Goal: Check status: Check status

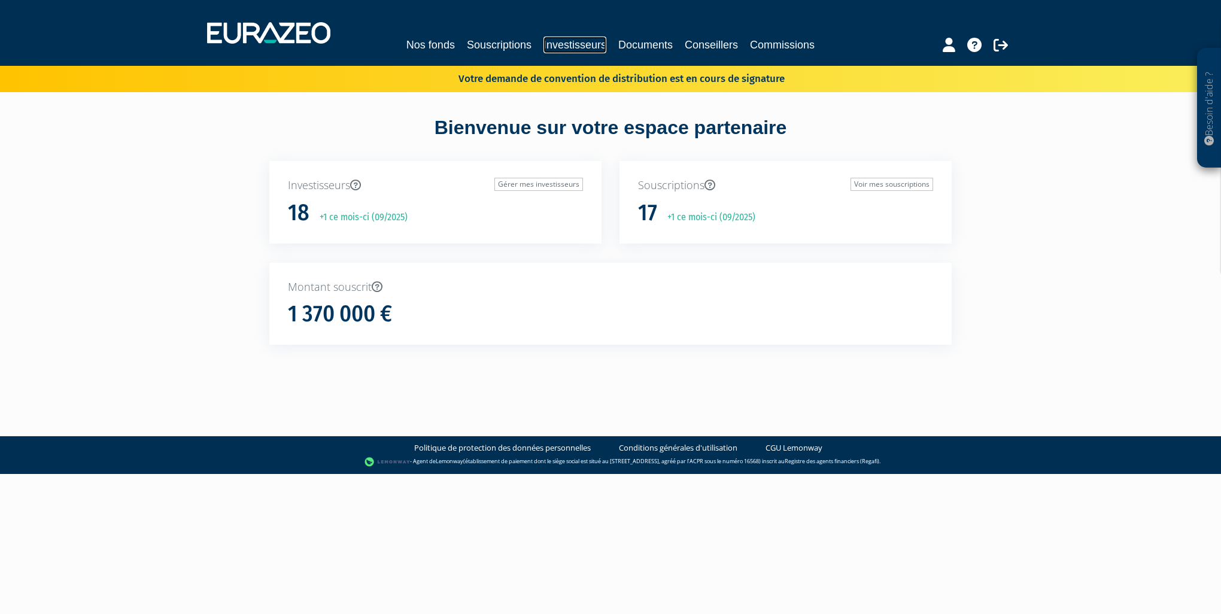
click at [577, 44] on link "Investisseurs" at bounding box center [574, 45] width 63 height 17
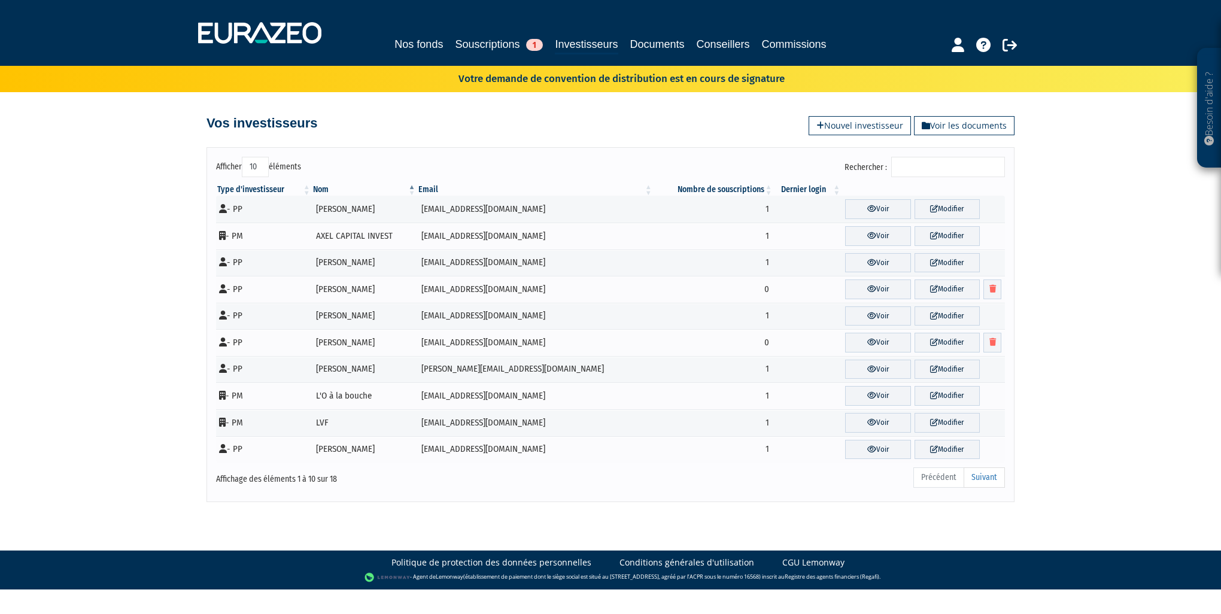
drag, startPoint x: 252, startPoint y: 165, endPoint x: 297, endPoint y: 172, distance: 45.5
click at [297, 172] on label "Afficher 10 25 50 100 éléments" at bounding box center [258, 167] width 85 height 20
click at [269, 172] on select "10 25 50 100" at bounding box center [255, 167] width 27 height 20
select select "50"
click at [242, 157] on select "10 25 50 100" at bounding box center [255, 167] width 27 height 20
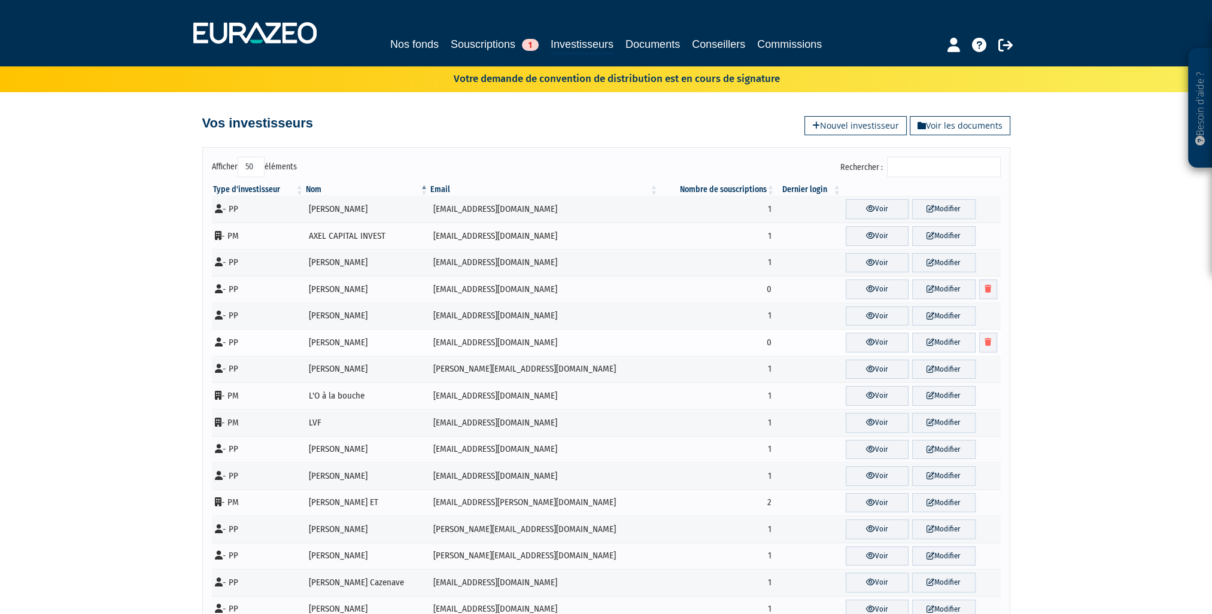
scroll to position [183, 0]
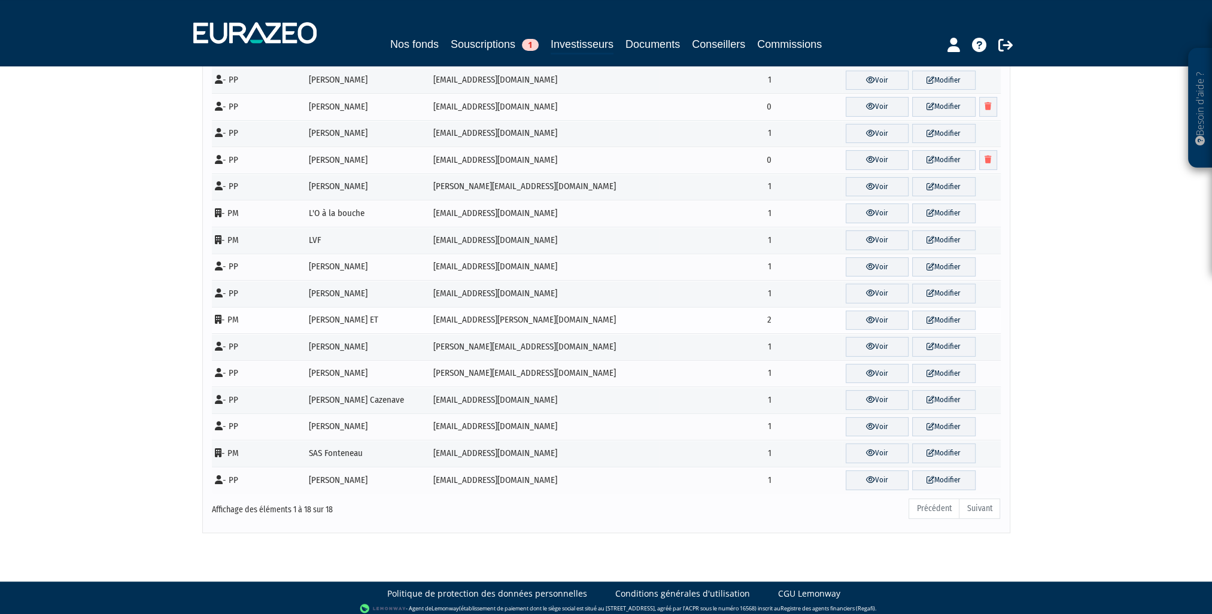
click at [217, 320] on icon at bounding box center [218, 319] width 7 height 9
click at [863, 315] on link "Voir" at bounding box center [877, 321] width 63 height 20
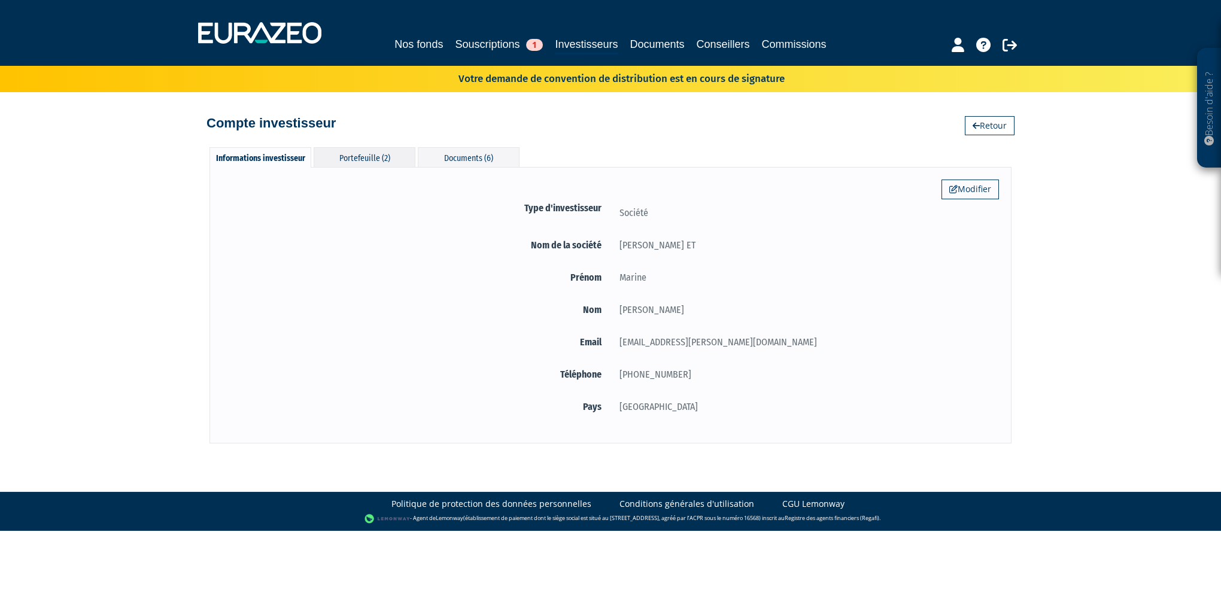
click at [376, 156] on div "Portefeuille (2)" at bounding box center [365, 157] width 102 height 20
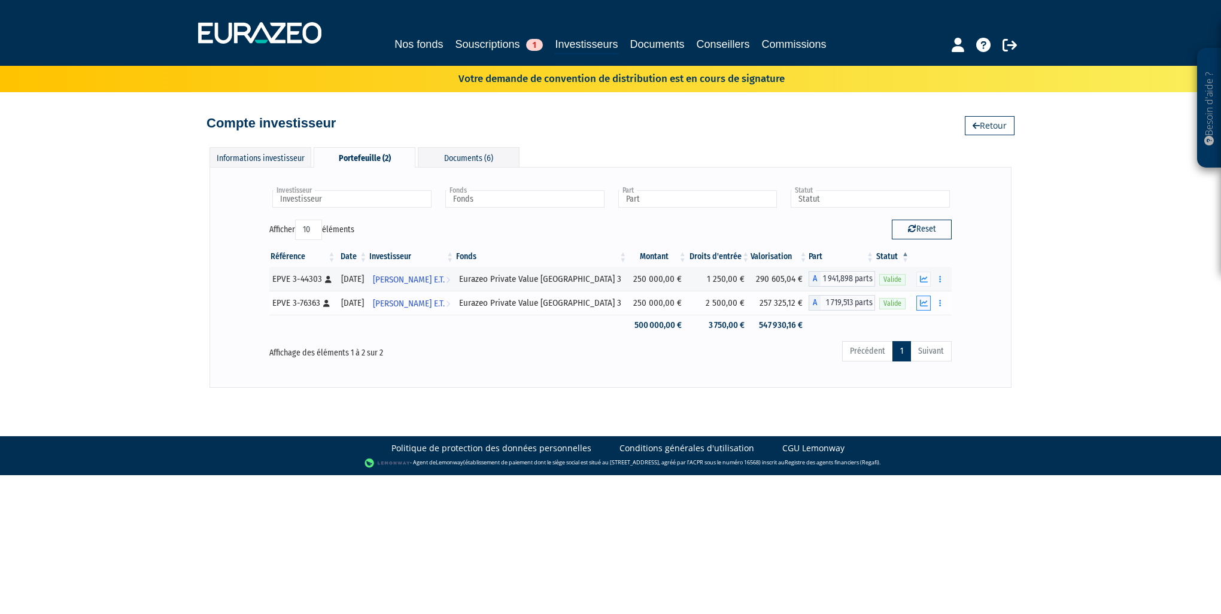
click at [923, 306] on icon "button" at bounding box center [924, 303] width 8 height 8
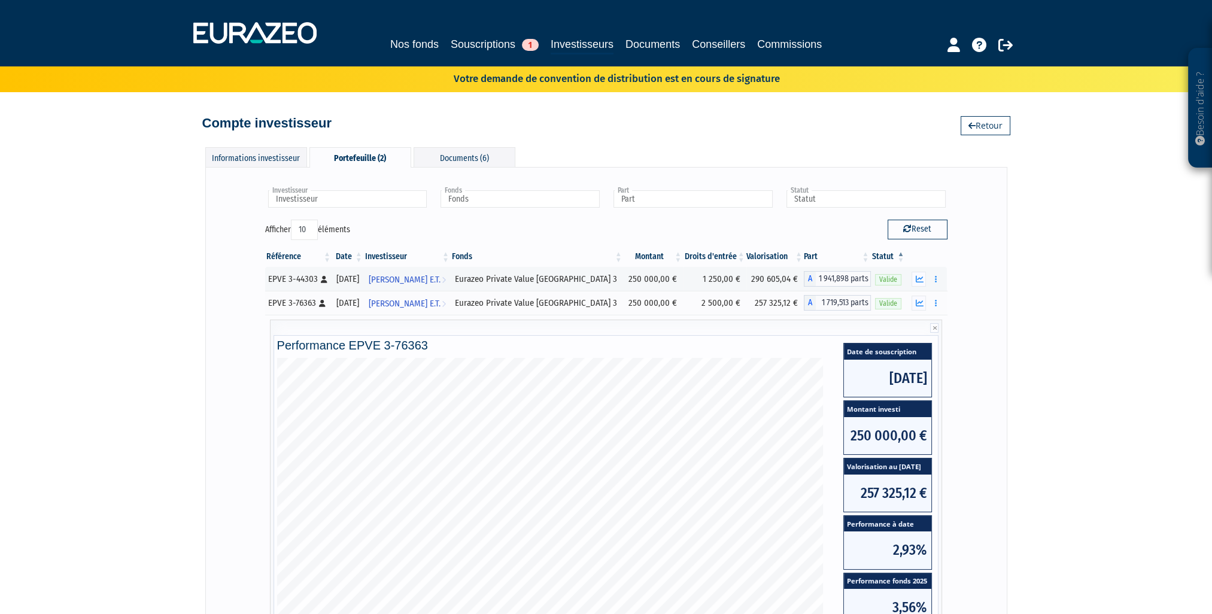
scroll to position [120, 0]
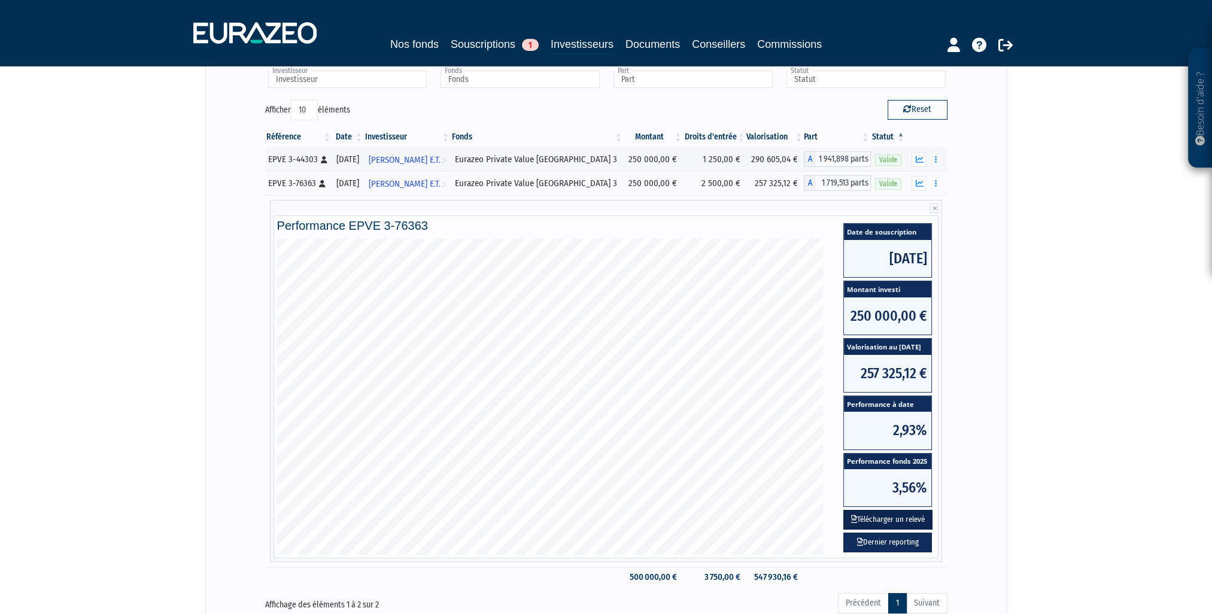
click at [883, 520] on button "Télécharger un relevé" at bounding box center [887, 520] width 89 height 20
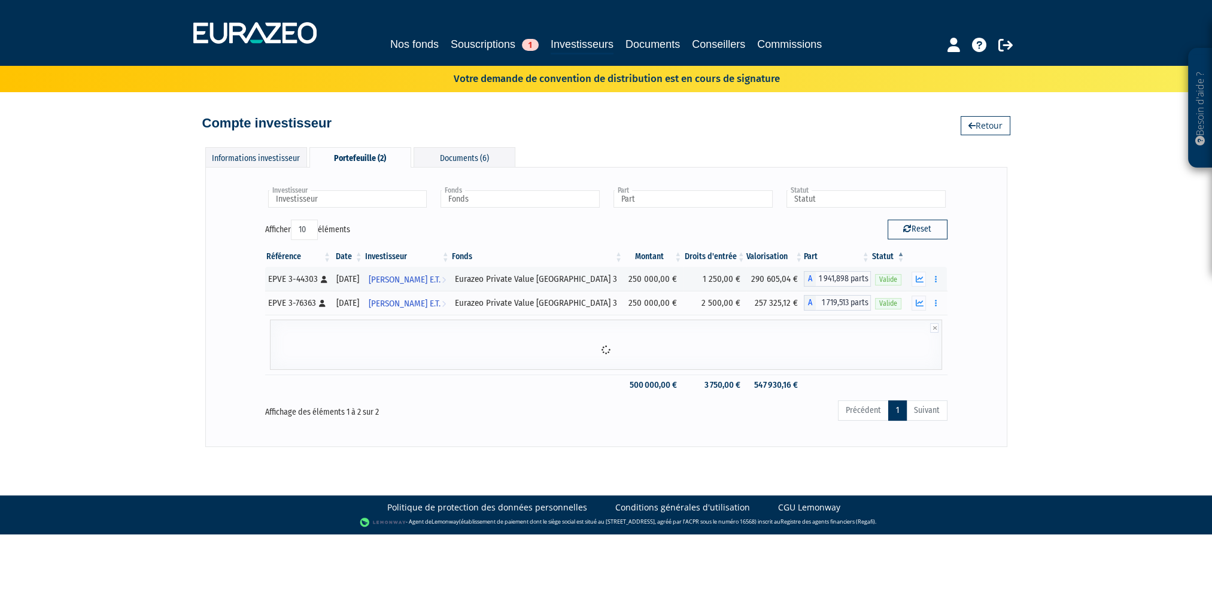
scroll to position [0, 0]
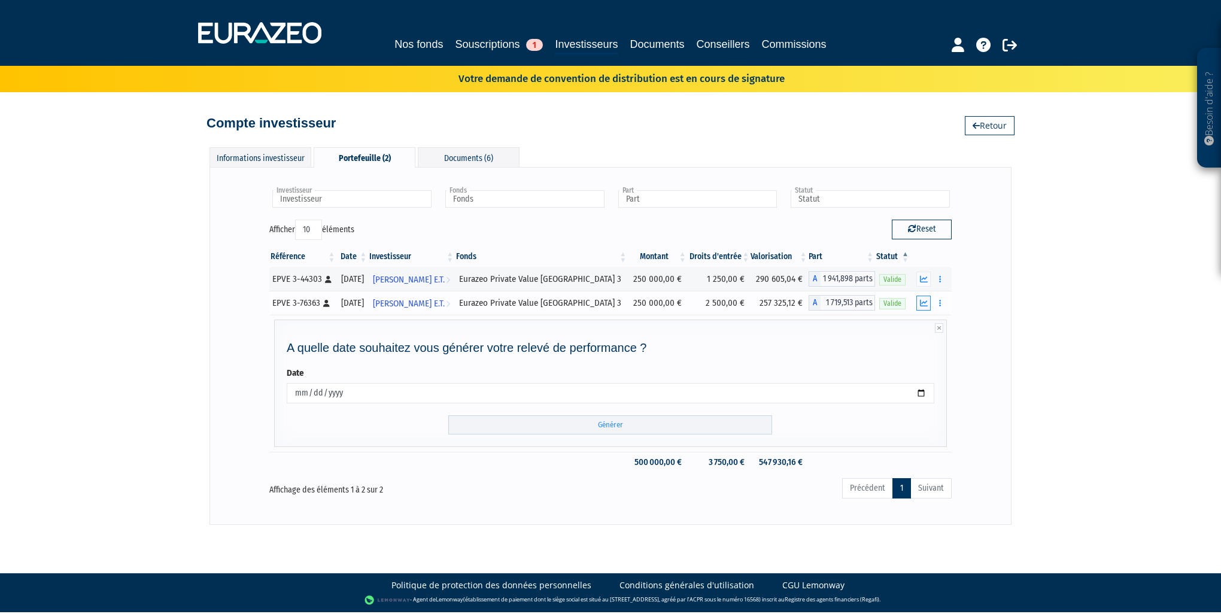
click at [922, 303] on icon "button" at bounding box center [924, 303] width 8 height 8
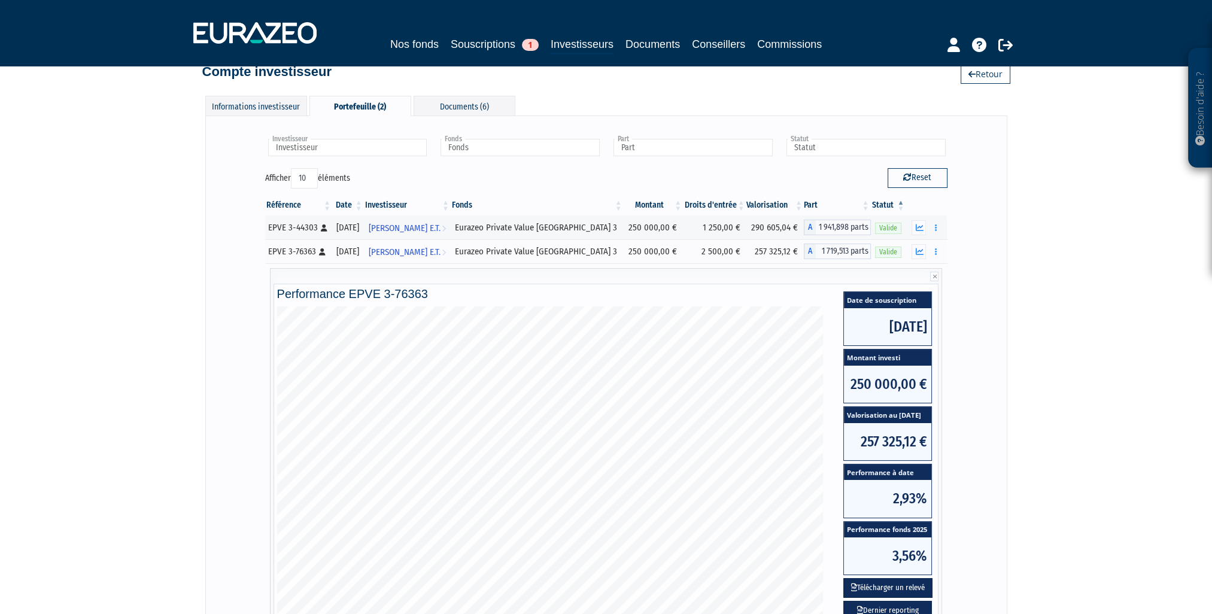
scroll to position [51, 0]
click at [917, 230] on icon "button" at bounding box center [919, 228] width 8 height 8
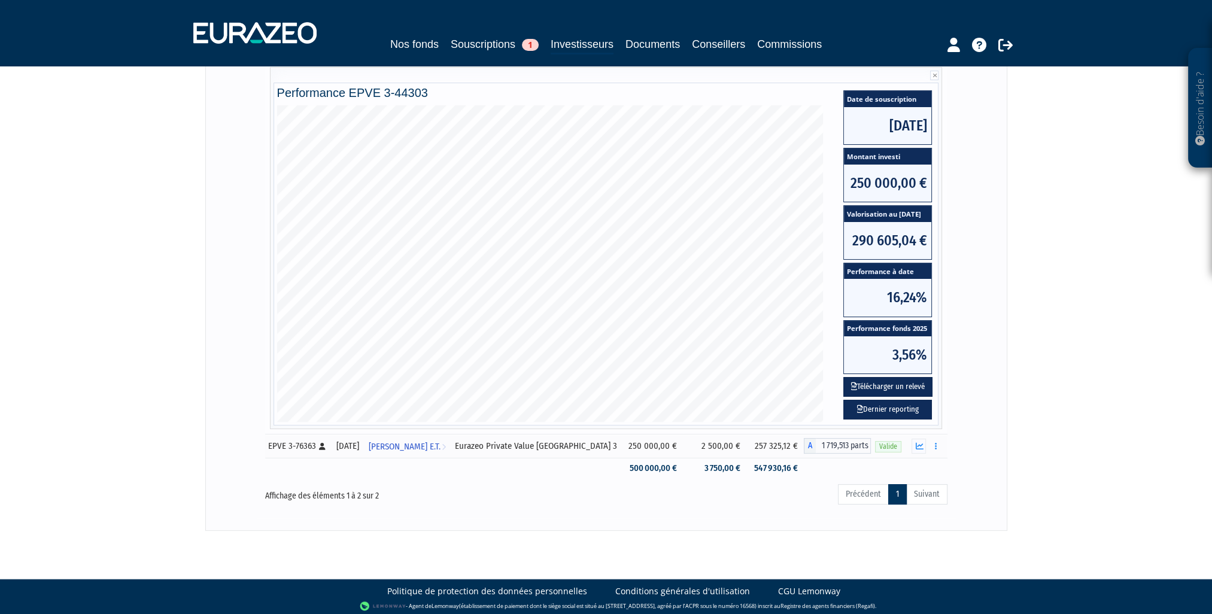
scroll to position [230, 0]
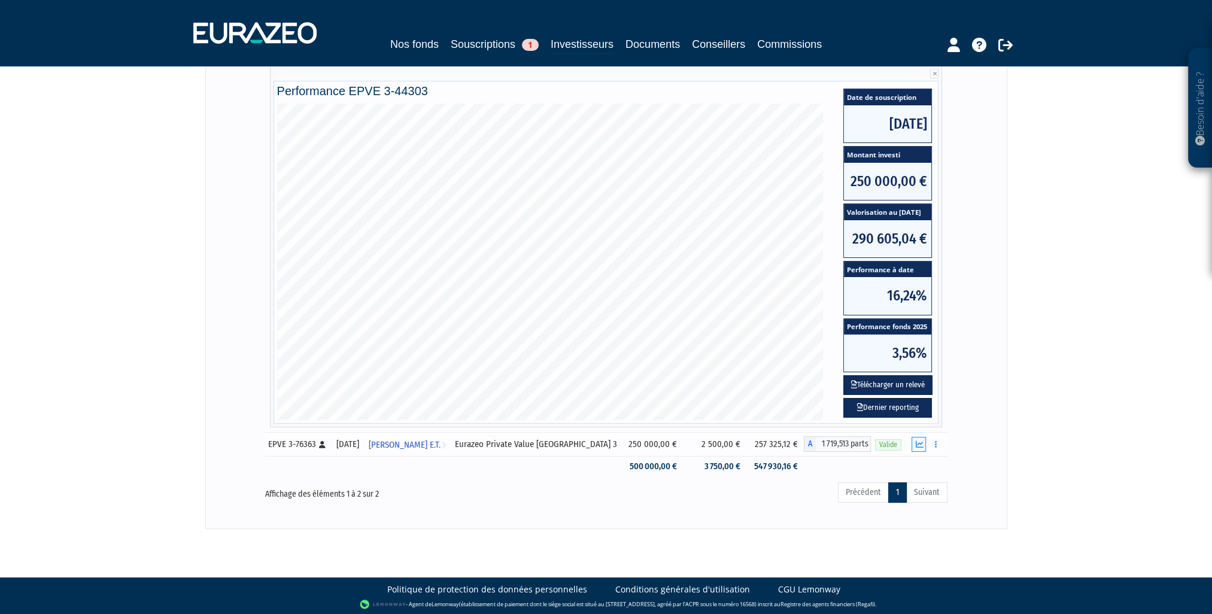
click at [921, 447] on button "button" at bounding box center [918, 444] width 14 height 15
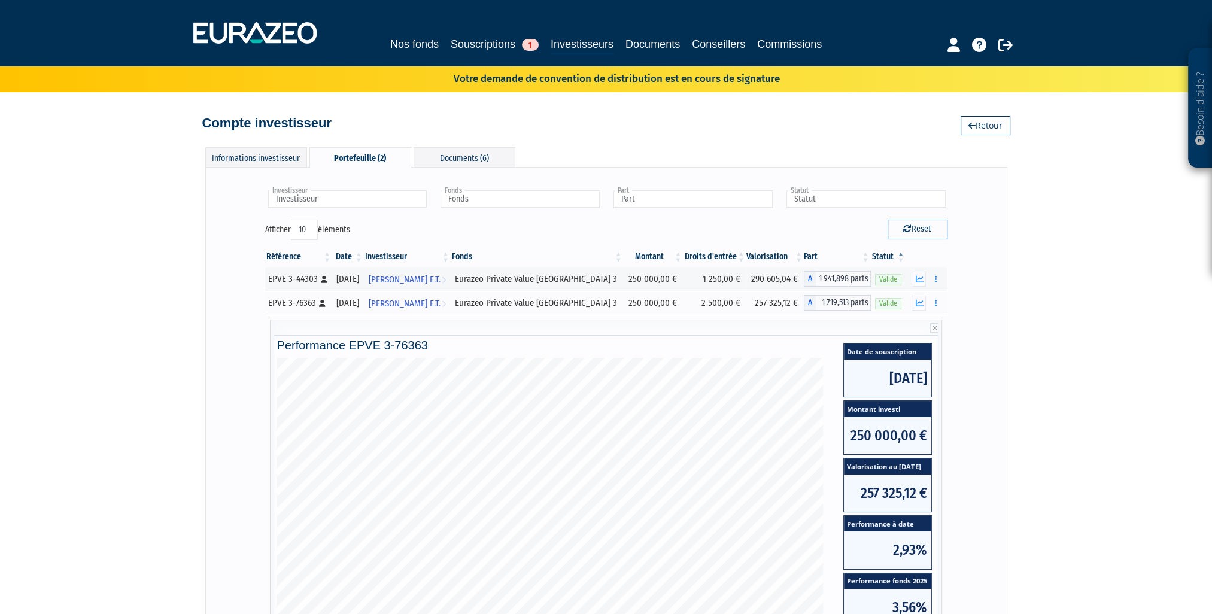
scroll to position [180, 0]
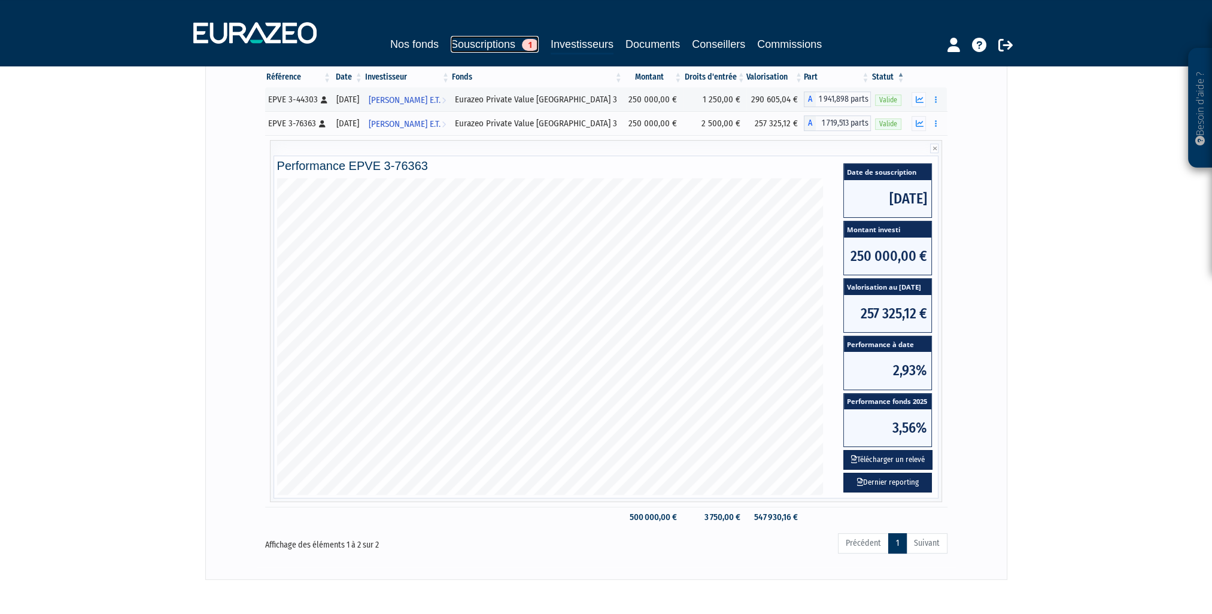
click at [477, 47] on link "Souscriptions 1" at bounding box center [495, 44] width 88 height 17
